Goal: Transaction & Acquisition: Purchase product/service

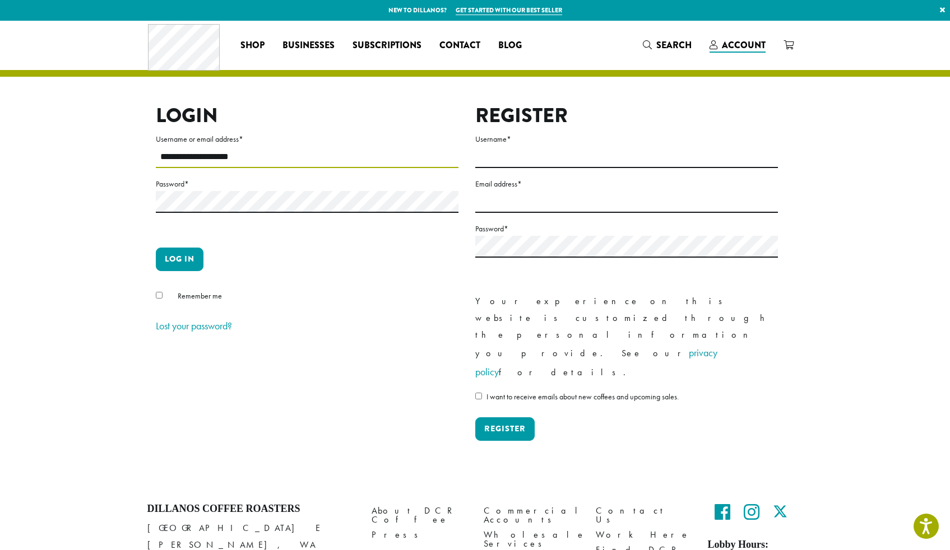
type input "**********"
click at [197, 190] on label "Password *" at bounding box center [307, 184] width 303 height 14
click at [179, 259] on button "Log in" at bounding box center [180, 260] width 48 height 24
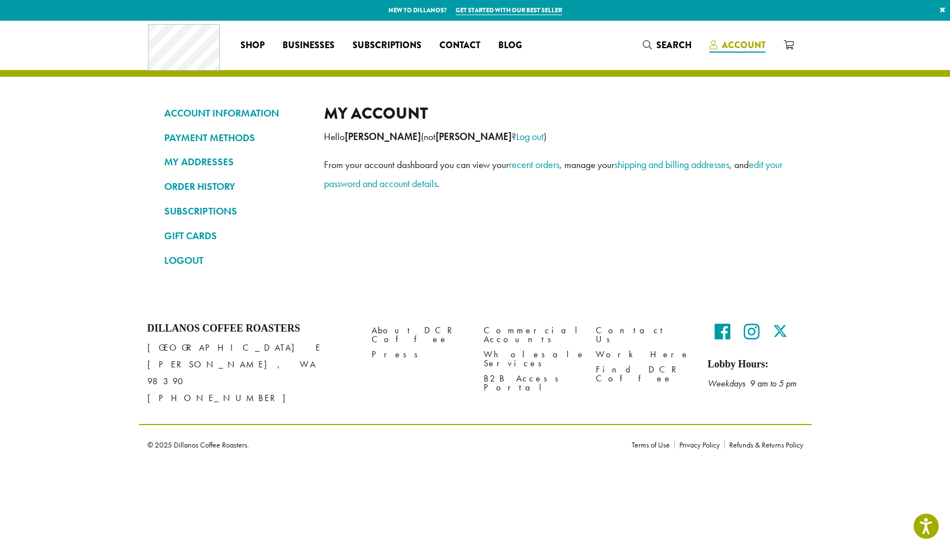
click at [730, 45] on span "Account" at bounding box center [744, 45] width 44 height 13
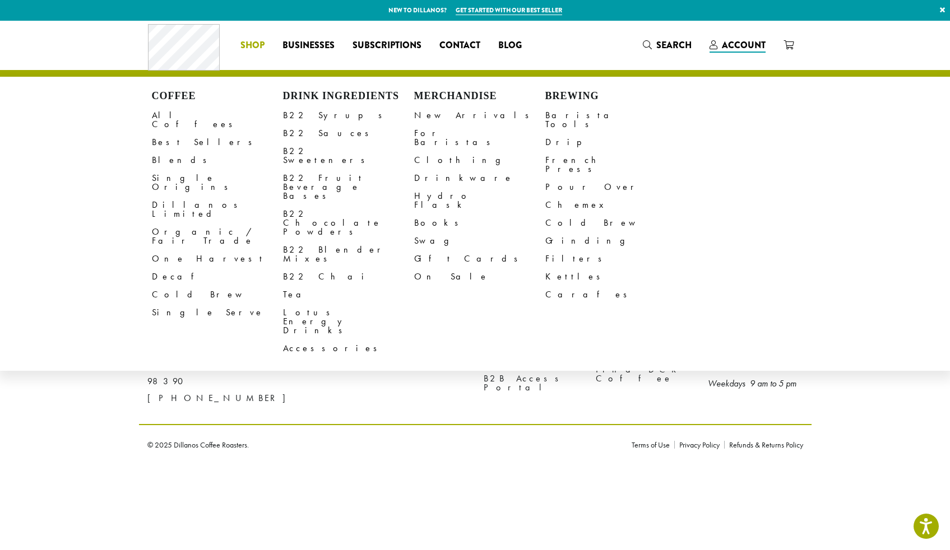
click at [258, 47] on span "Shop" at bounding box center [252, 46] width 24 height 14
click at [178, 114] on link "All Coffees" at bounding box center [217, 119] width 131 height 27
click at [250, 47] on span "Shop" at bounding box center [252, 46] width 24 height 14
click at [182, 117] on link "All Coffees" at bounding box center [217, 119] width 131 height 27
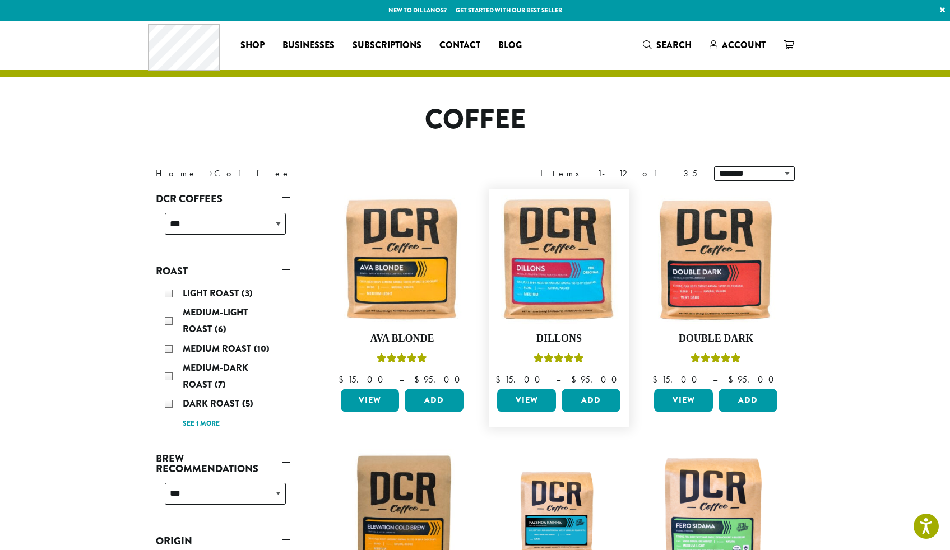
click at [534, 404] on link "View" at bounding box center [526, 401] width 59 height 24
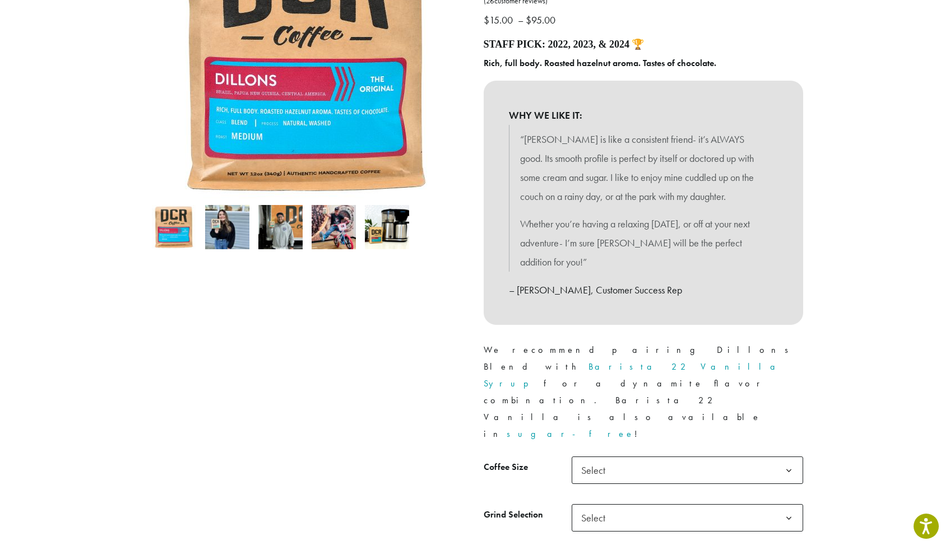
scroll to position [283, 0]
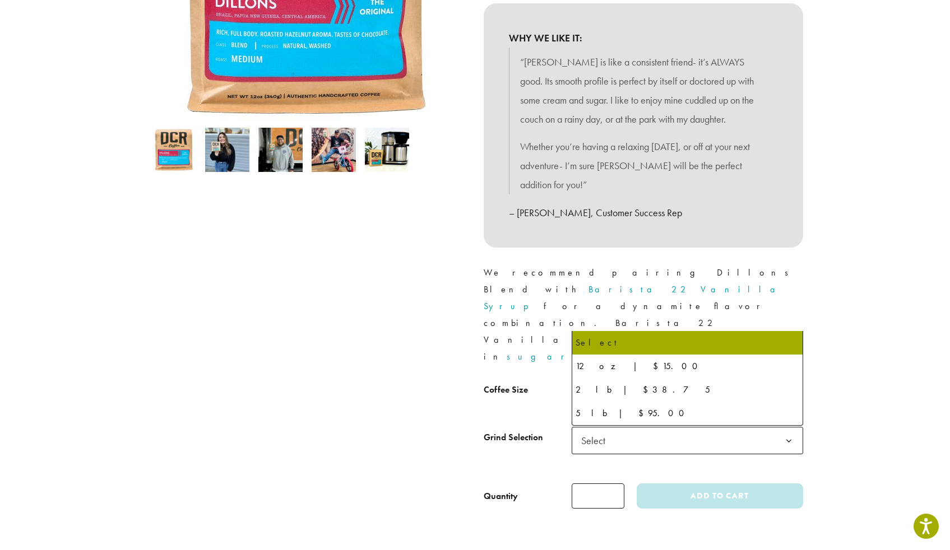
click at [779, 380] on b at bounding box center [788, 393] width 27 height 27
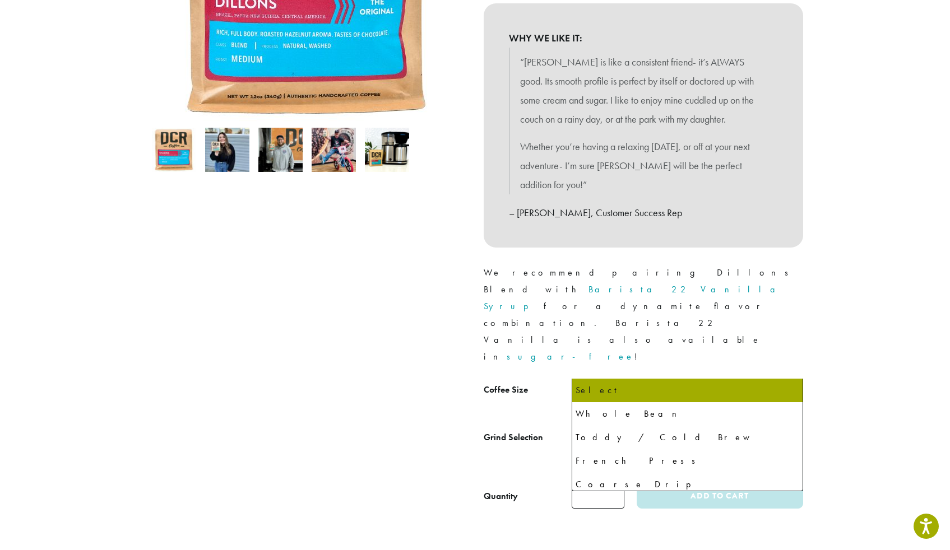
click at [634, 427] on span "Select" at bounding box center [687, 440] width 231 height 27
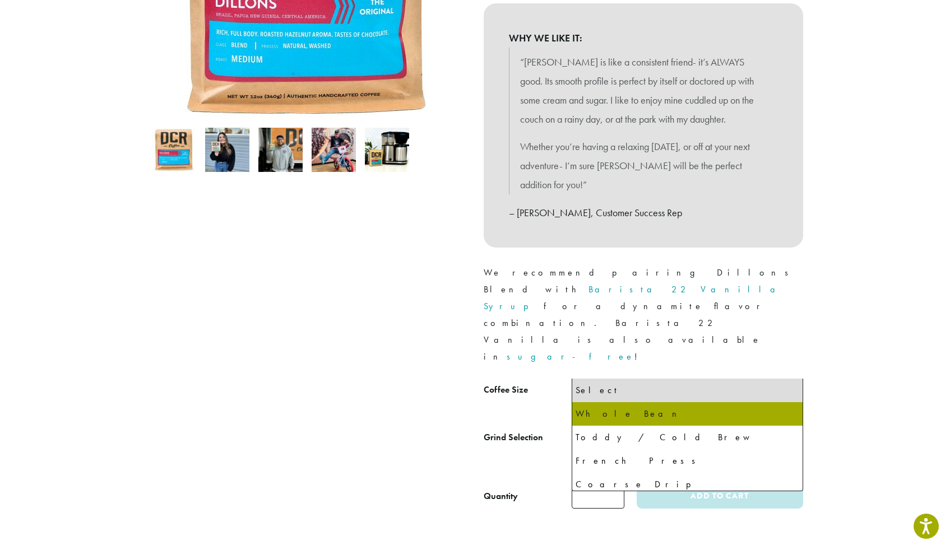
select select "**********"
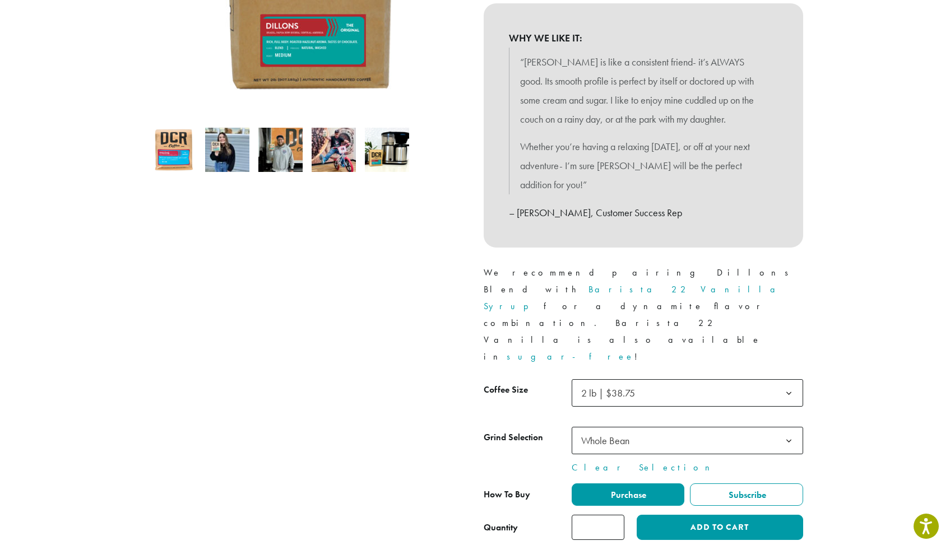
type input "*"
click at [613, 515] on input "*" at bounding box center [598, 527] width 53 height 25
click at [636, 489] on span "Purchase" at bounding box center [627, 495] width 37 height 12
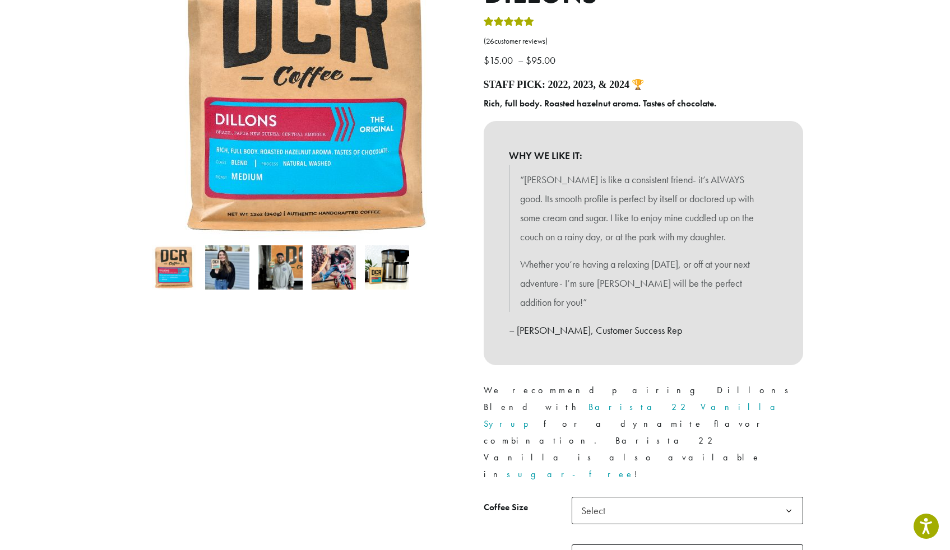
scroll to position [249, 0]
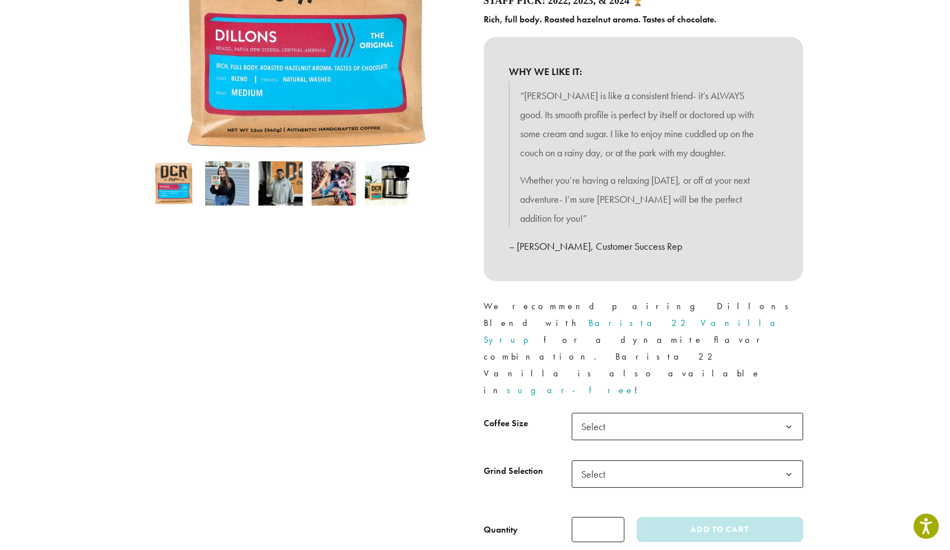
click at [689, 413] on span "Select" at bounding box center [687, 426] width 231 height 27
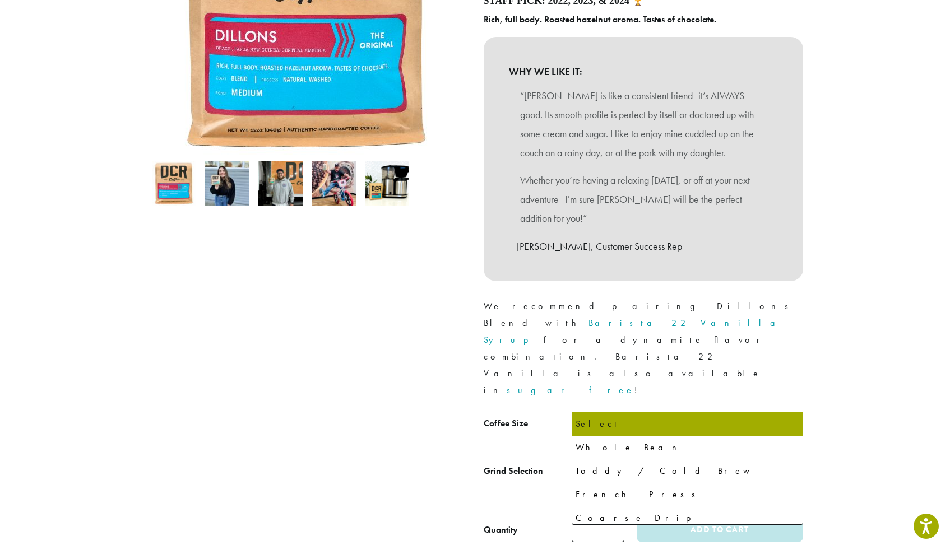
click at [613, 463] on span "Select" at bounding box center [597, 474] width 40 height 22
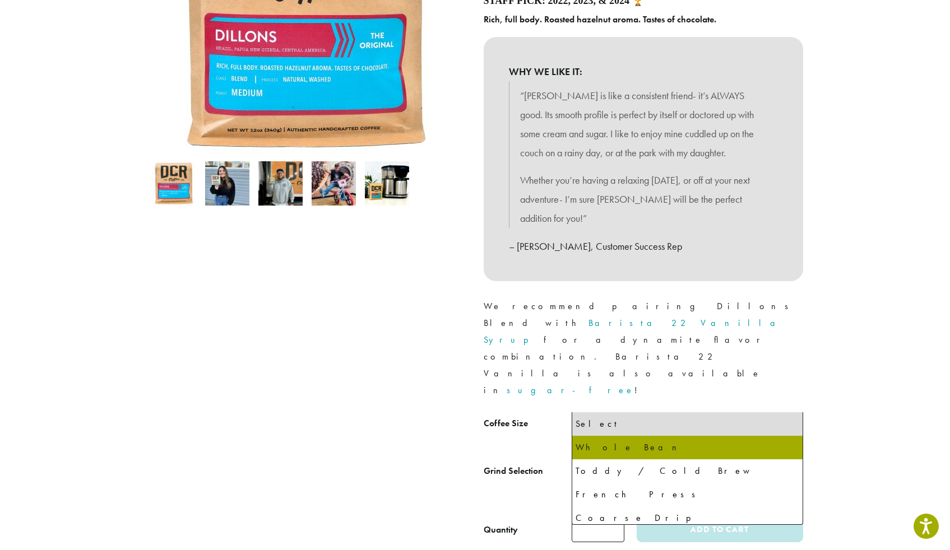
select select "**********"
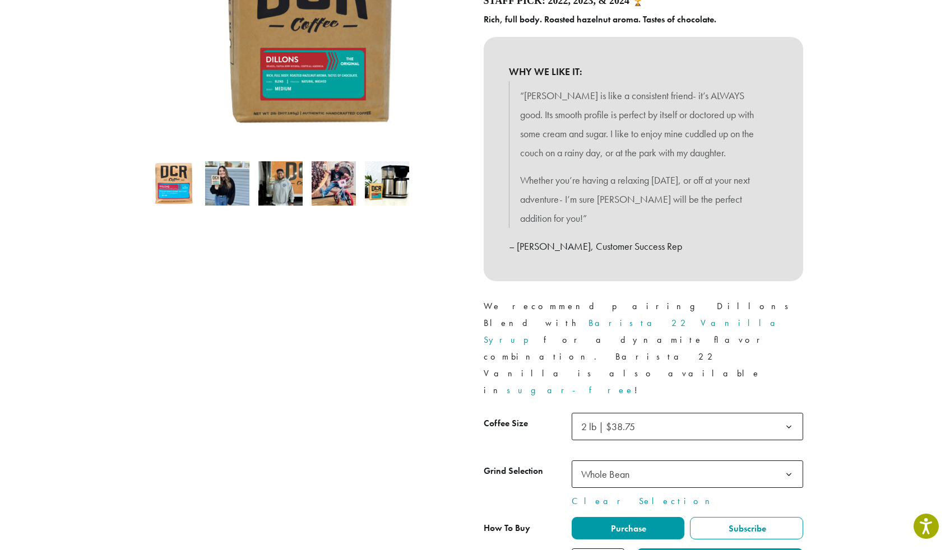
type input "*"
click at [612, 549] on input "*" at bounding box center [598, 561] width 53 height 25
click at [702, 549] on button "Add to cart" at bounding box center [720, 561] width 166 height 25
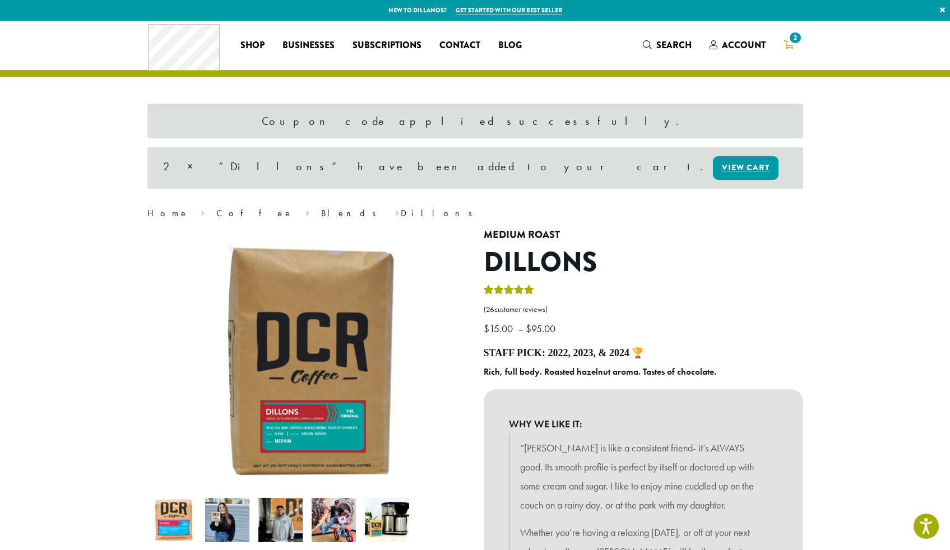
click at [790, 40] on span "2" at bounding box center [794, 37] width 15 height 15
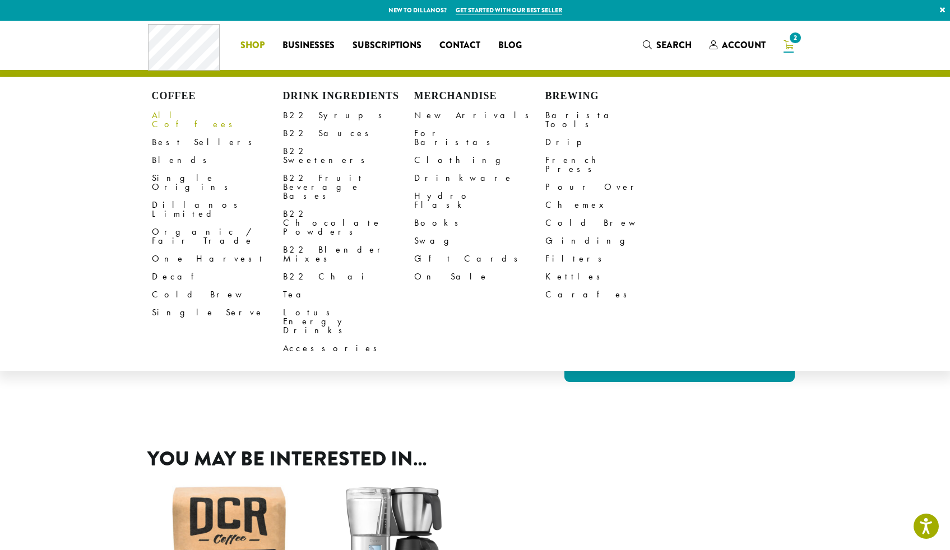
click at [176, 114] on link "All Coffees" at bounding box center [217, 119] width 131 height 27
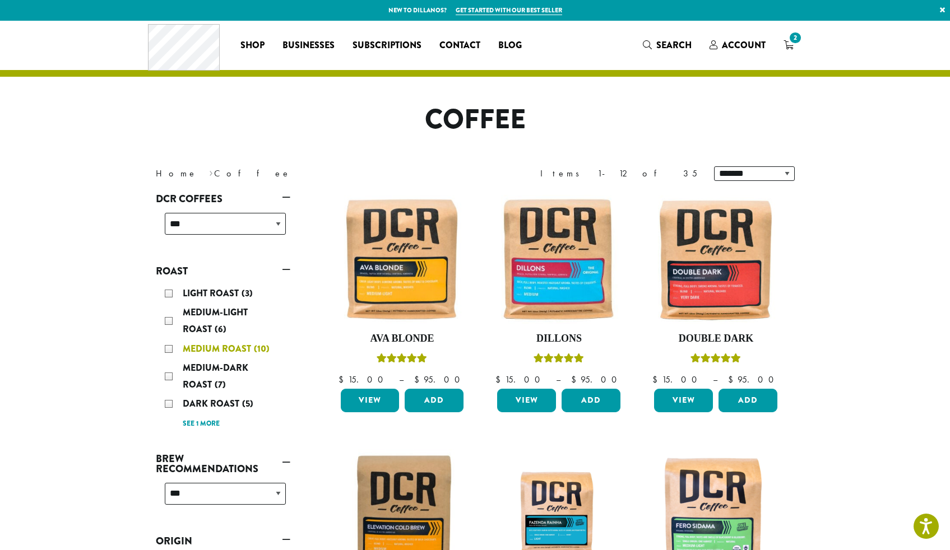
click at [169, 347] on div "Medium Roast (10)" at bounding box center [225, 349] width 121 height 17
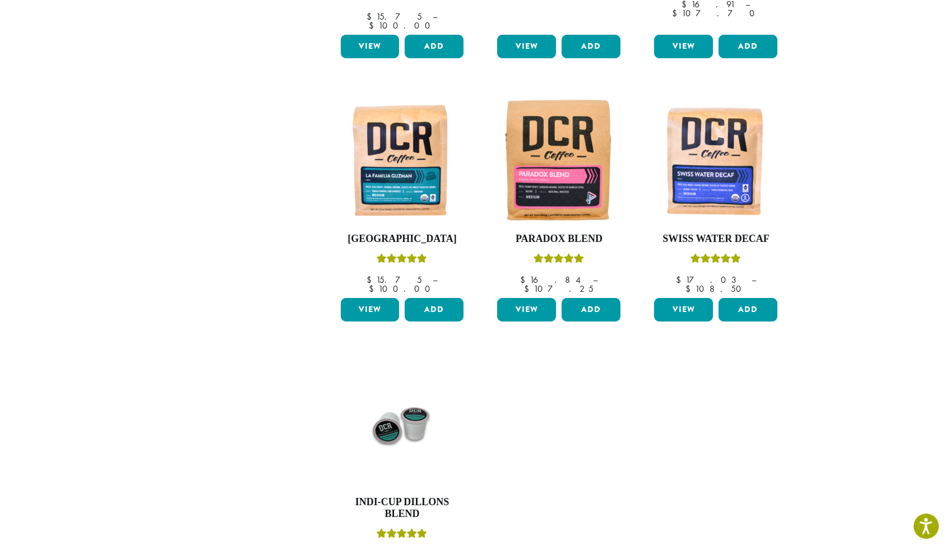
scroll to position [756, 0]
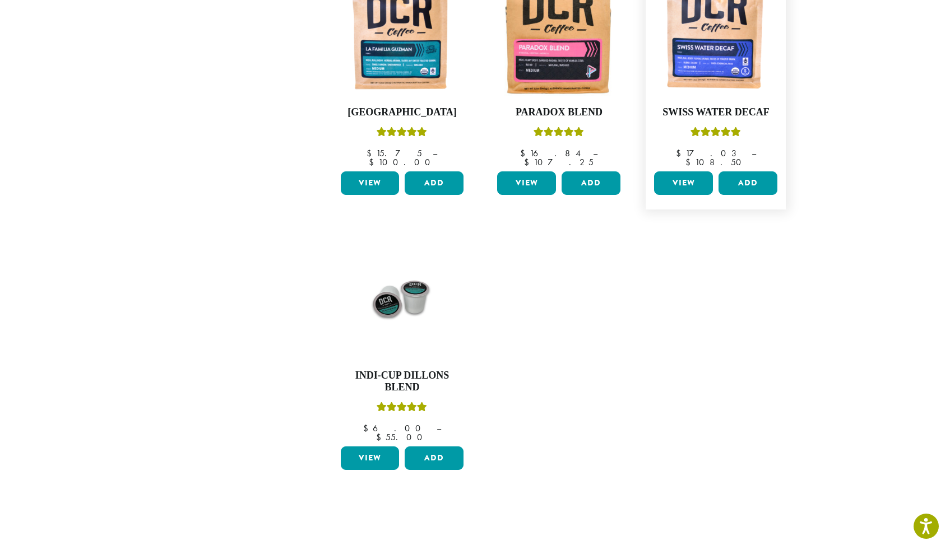
click at [691, 171] on link "View" at bounding box center [683, 183] width 59 height 24
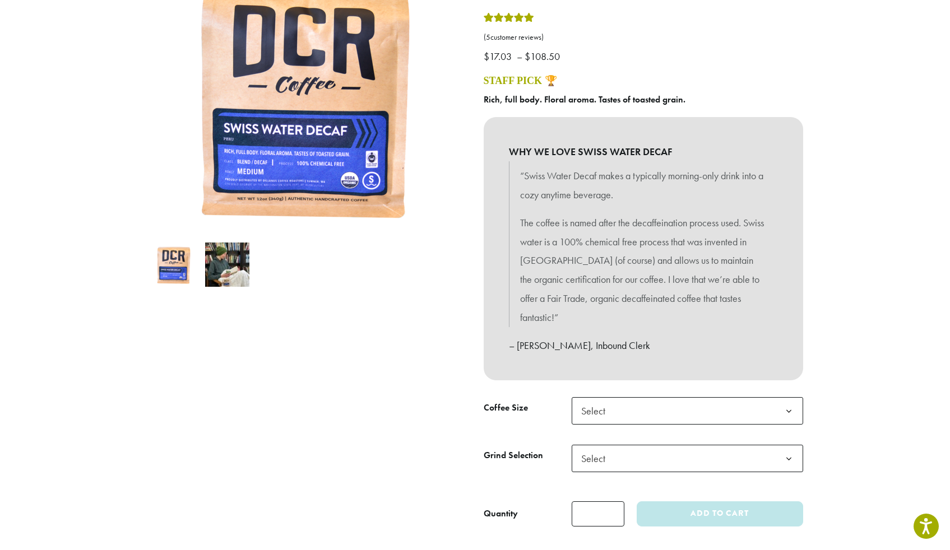
scroll to position [183, 0]
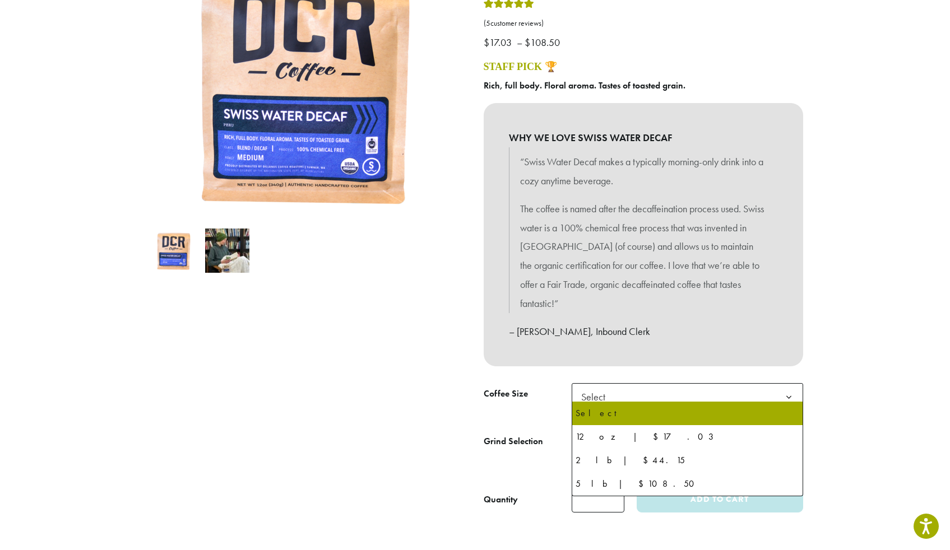
click at [604, 389] on span "Select" at bounding box center [597, 397] width 40 height 22
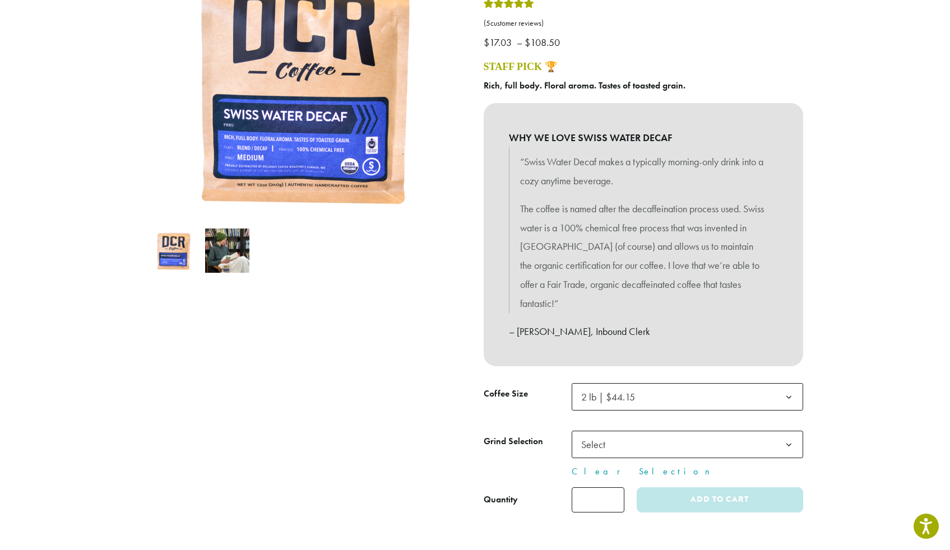
click at [599, 444] on span "Select" at bounding box center [597, 445] width 40 height 22
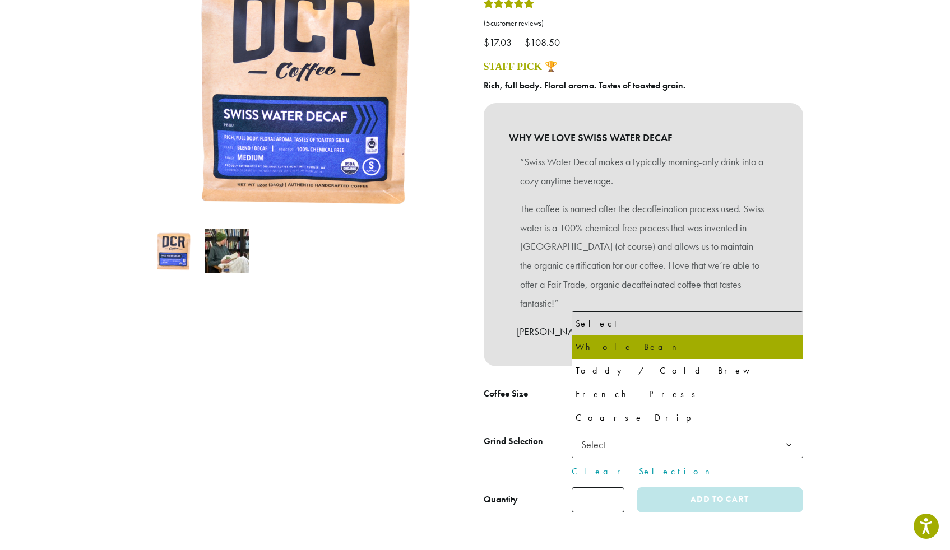
select select "**********"
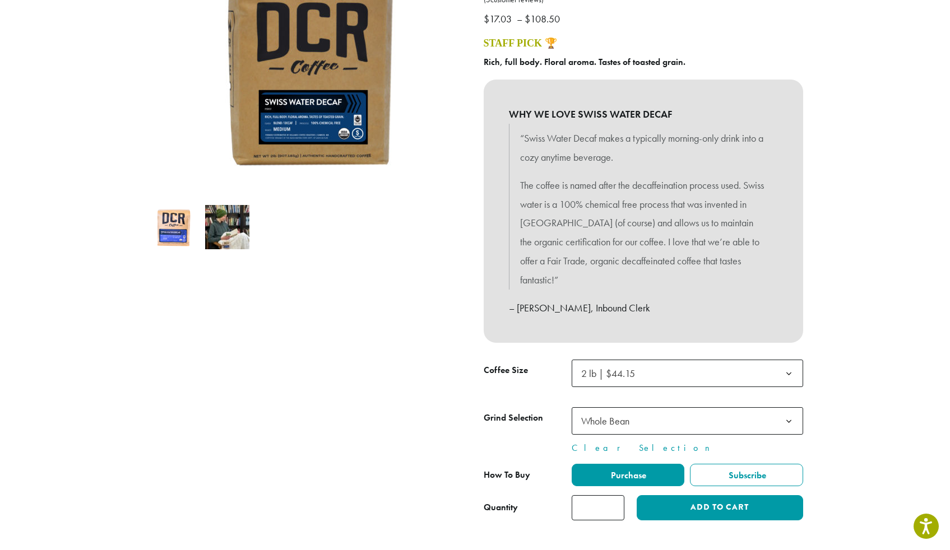
scroll to position [305, 0]
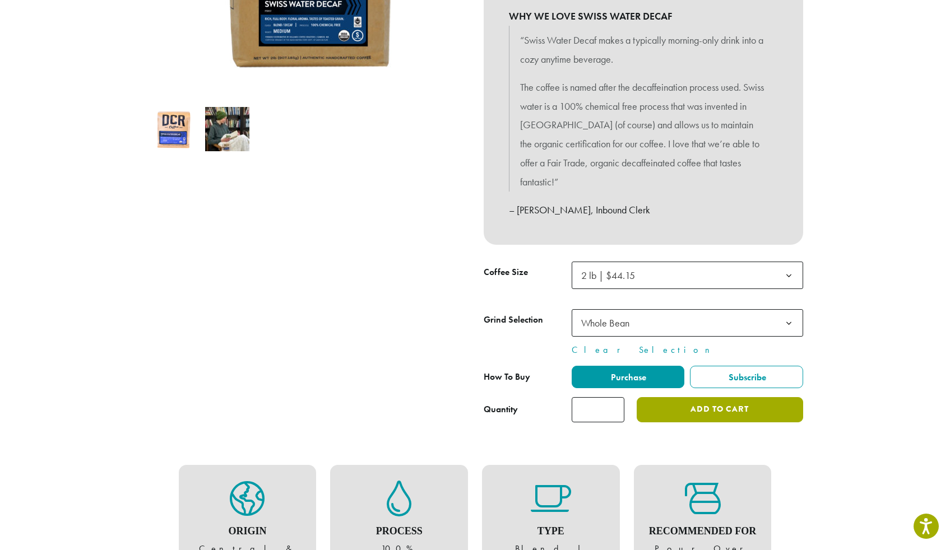
click at [707, 405] on button "Add to cart" at bounding box center [720, 409] width 166 height 25
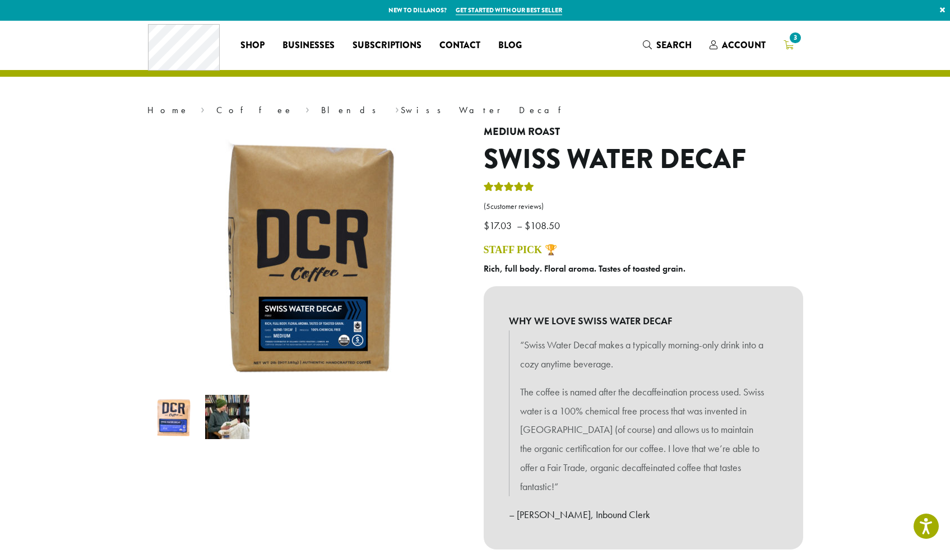
click at [794, 38] on span "3" at bounding box center [794, 37] width 15 height 15
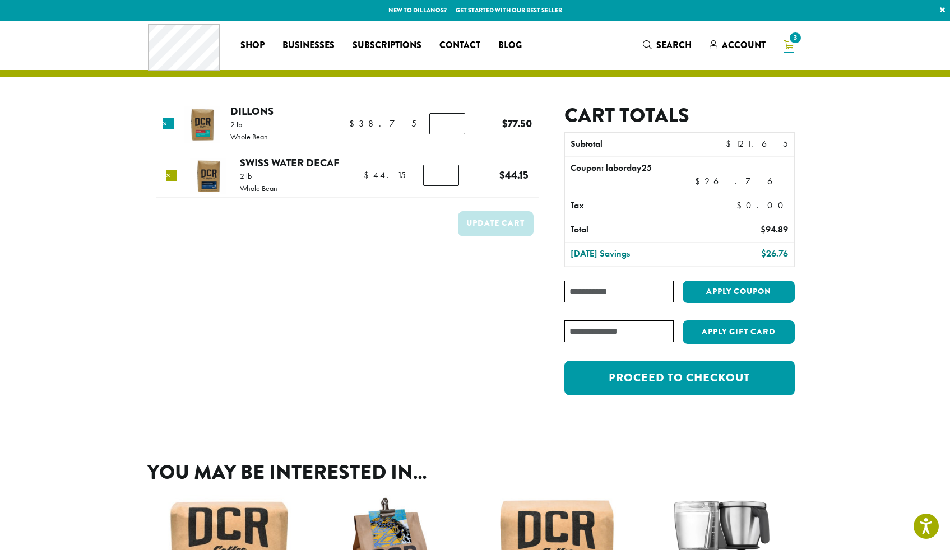
click at [168, 173] on link "×" at bounding box center [171, 175] width 11 height 11
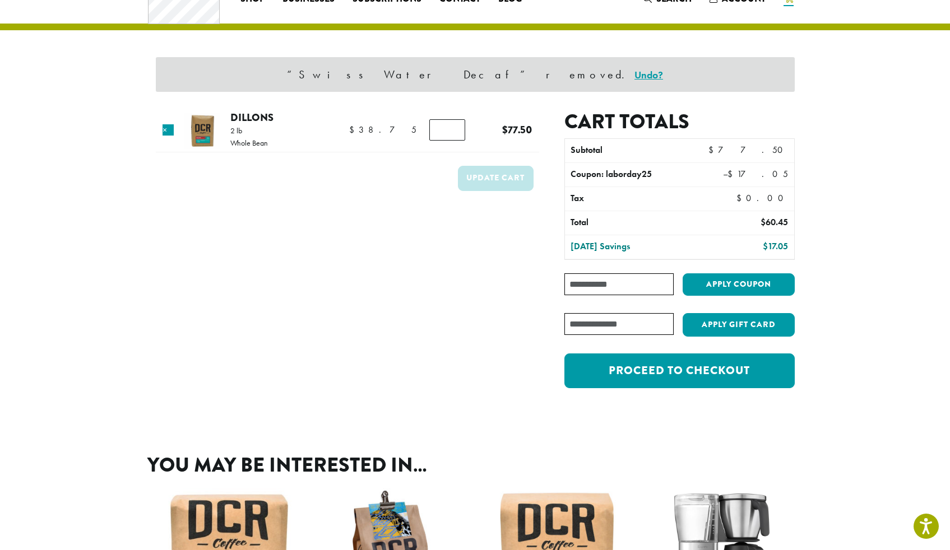
scroll to position [47, 0]
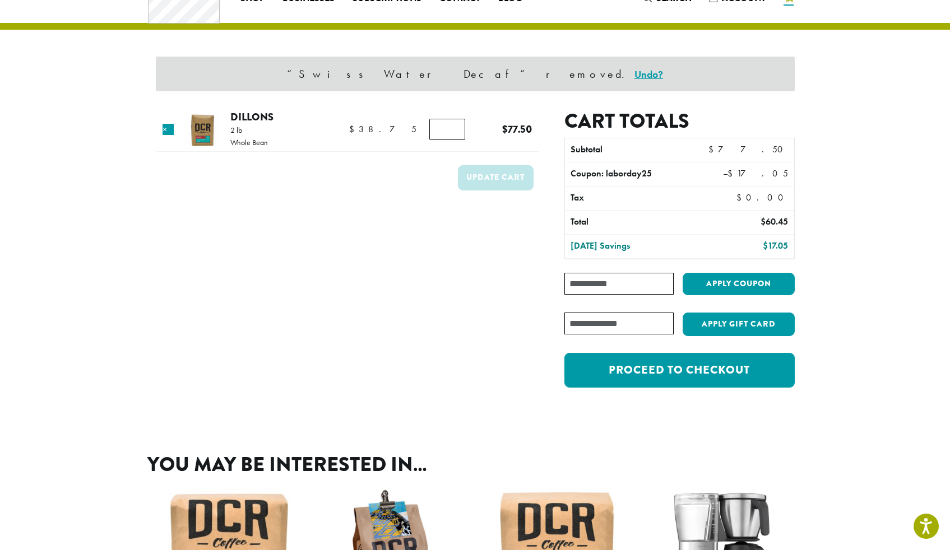
type input "*"
click at [449, 132] on input "*" at bounding box center [447, 129] width 36 height 21
click at [482, 175] on button "Update cart" at bounding box center [496, 177] width 76 height 25
type input "*"
click at [448, 126] on input "*" at bounding box center [447, 129] width 36 height 21
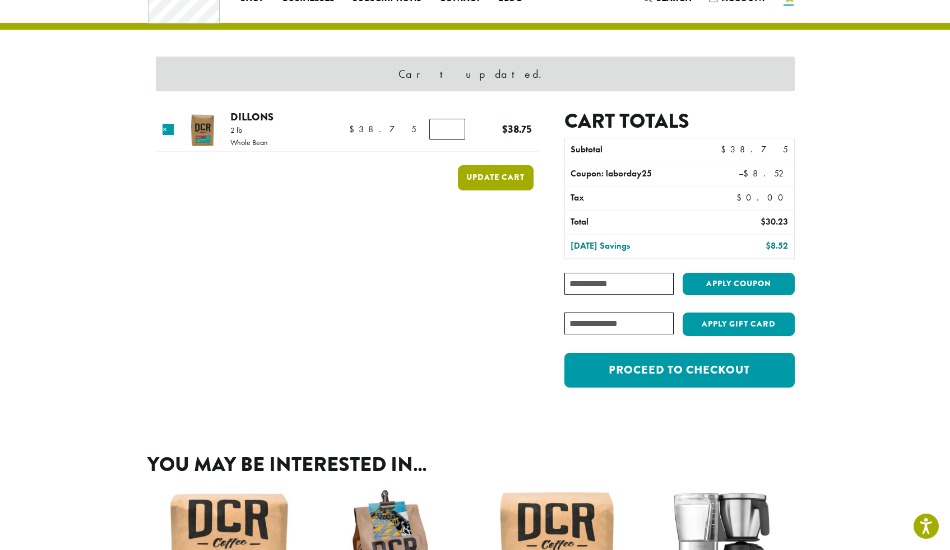
click at [470, 180] on button "Update cart" at bounding box center [496, 177] width 76 height 25
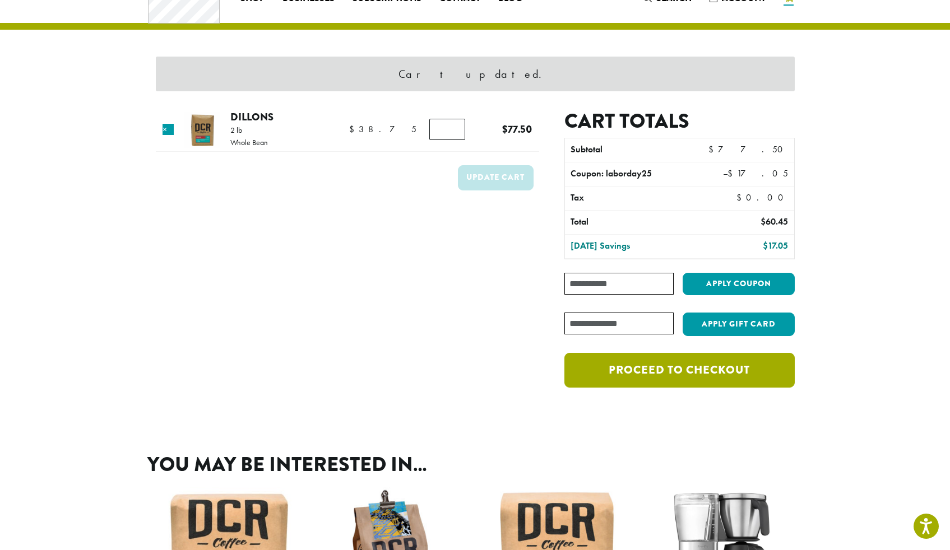
click at [697, 382] on link "Proceed to checkout" at bounding box center [679, 370] width 230 height 35
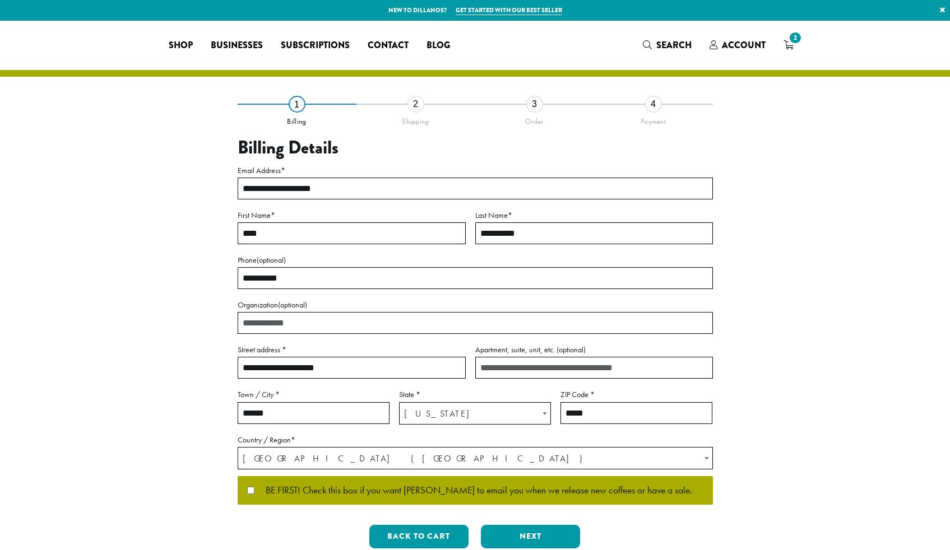
select select "**"
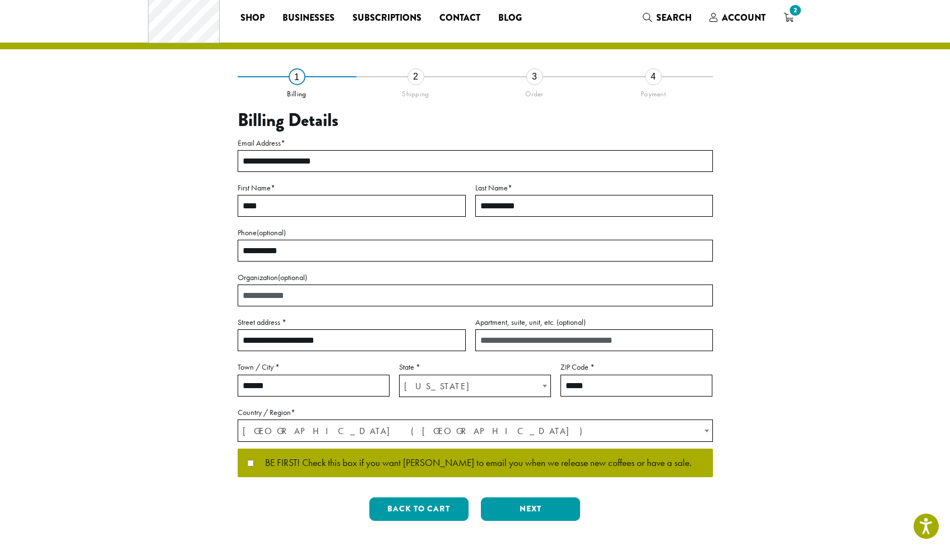
scroll to position [92, 0]
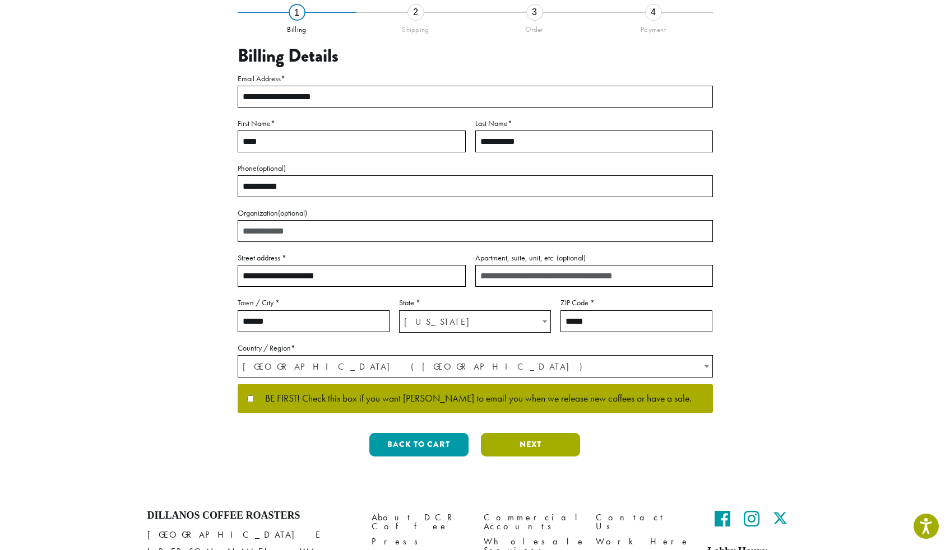
click at [517, 446] on button "Next" at bounding box center [530, 445] width 99 height 24
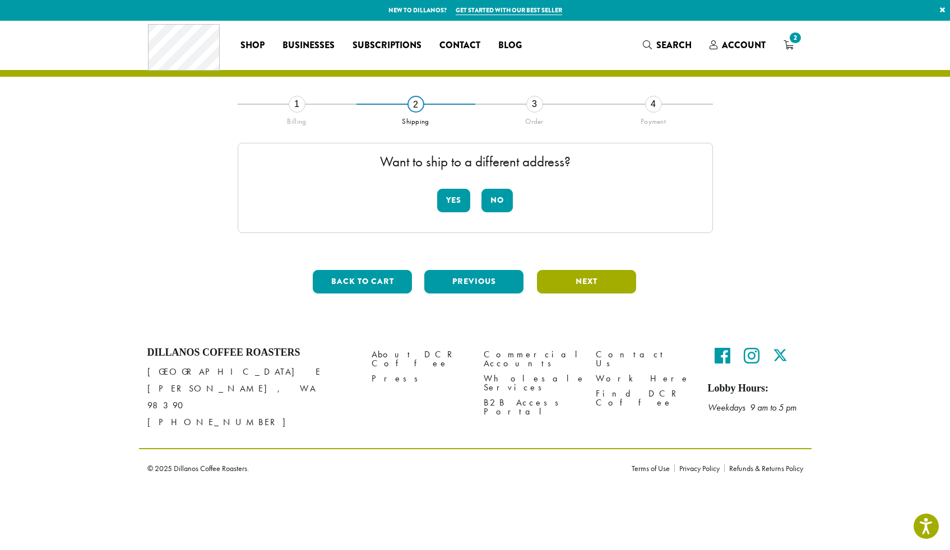
scroll to position [0, 0]
click at [494, 197] on button "No" at bounding box center [496, 201] width 31 height 24
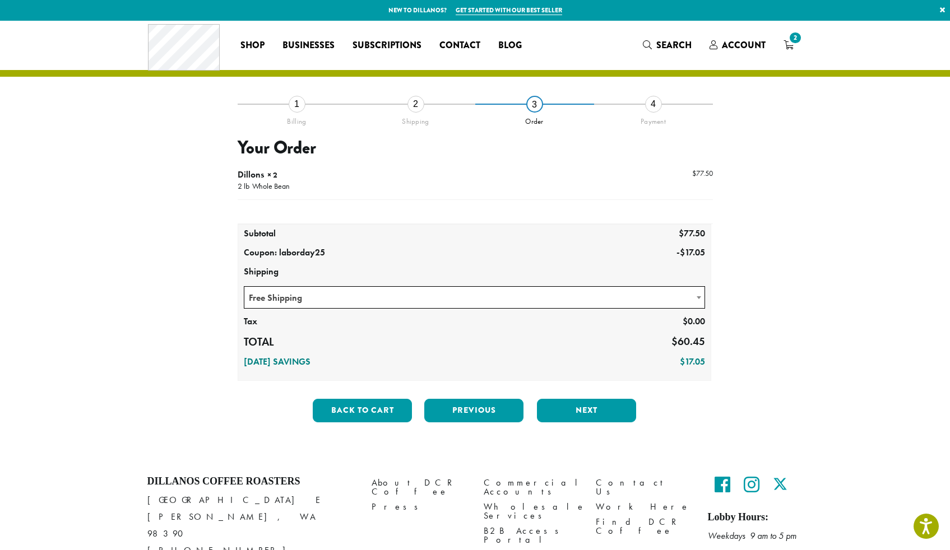
click at [592, 410] on button "Next" at bounding box center [586, 411] width 99 height 24
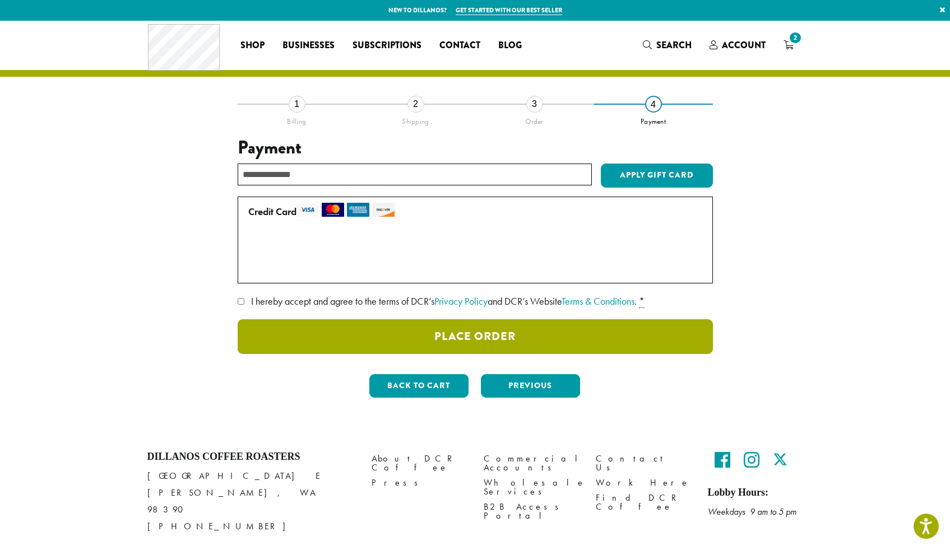
click at [464, 333] on button "Place Order" at bounding box center [475, 336] width 475 height 35
